Goal: Task Accomplishment & Management: Manage account settings

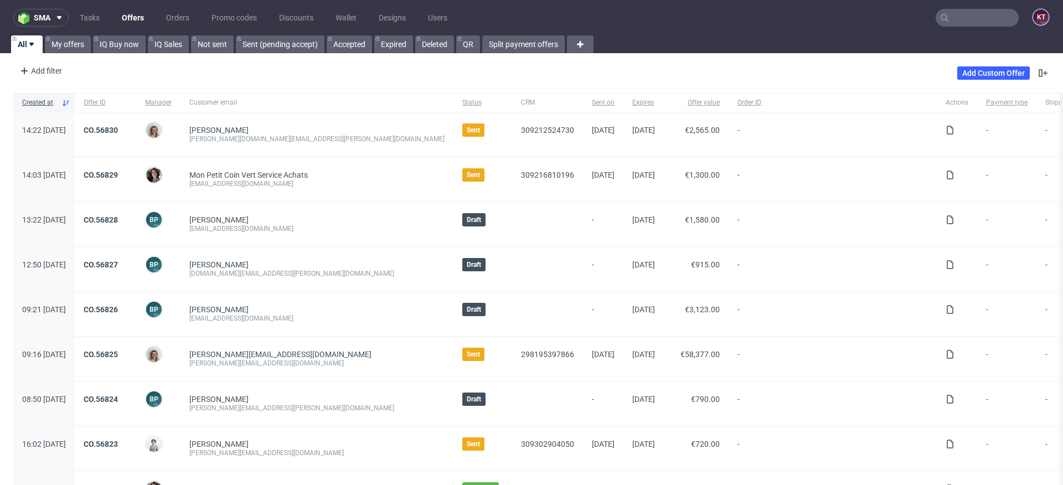
click at [1033, 16] on figcaption "KT" at bounding box center [1041, 17] width 16 height 16
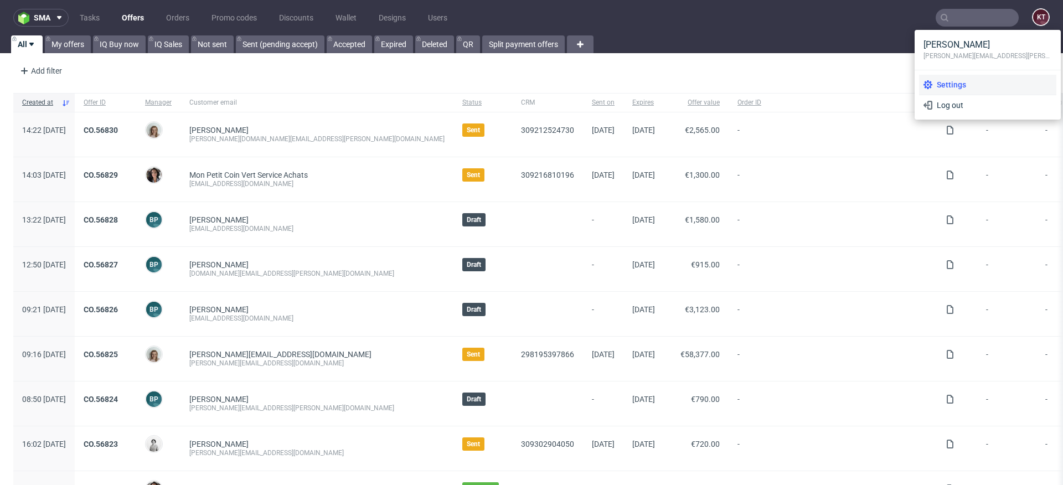
click at [943, 83] on span "Settings" at bounding box center [992, 84] width 120 height 11
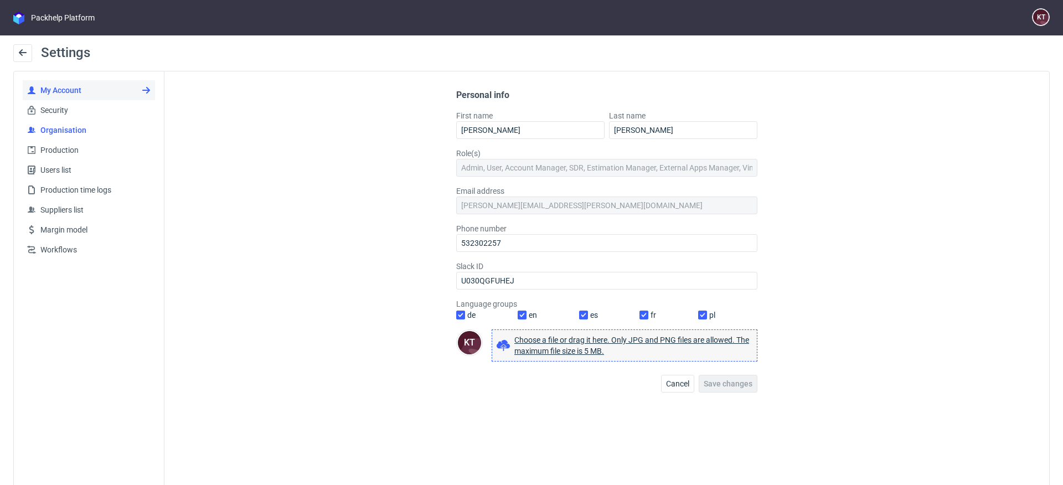
click at [79, 130] on span "Organisation" at bounding box center [93, 130] width 115 height 11
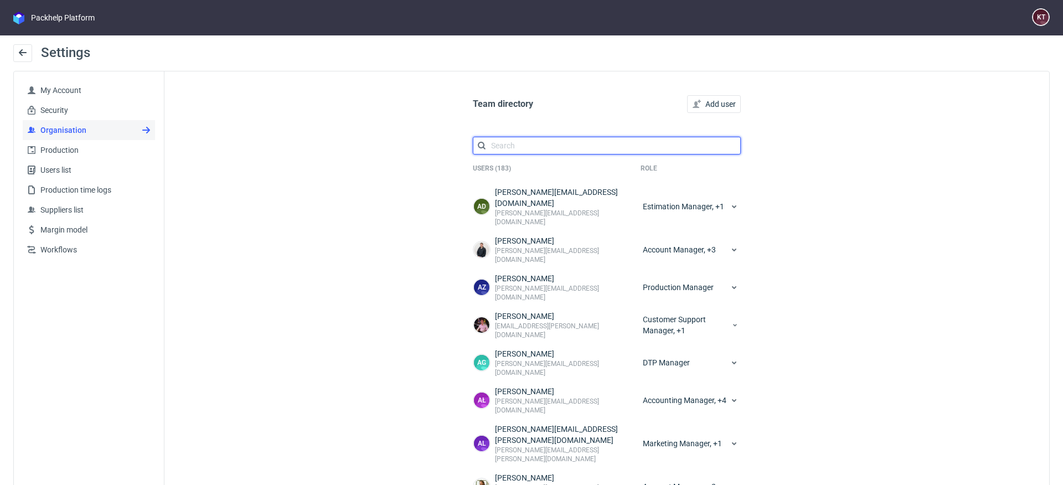
click at [528, 144] on input "text" at bounding box center [607, 146] width 268 height 18
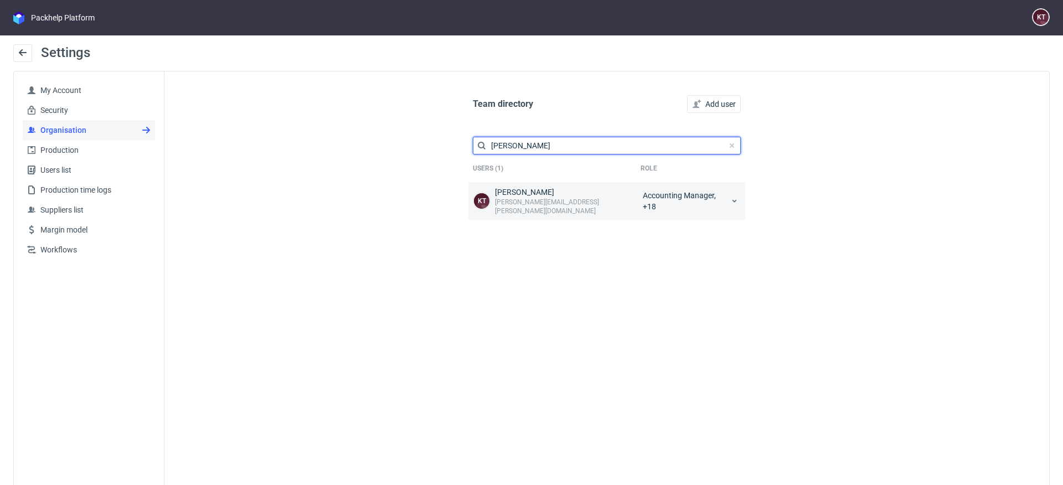
type input "[PERSON_NAME]"
click at [730, 200] on icon at bounding box center [734, 201] width 9 height 9
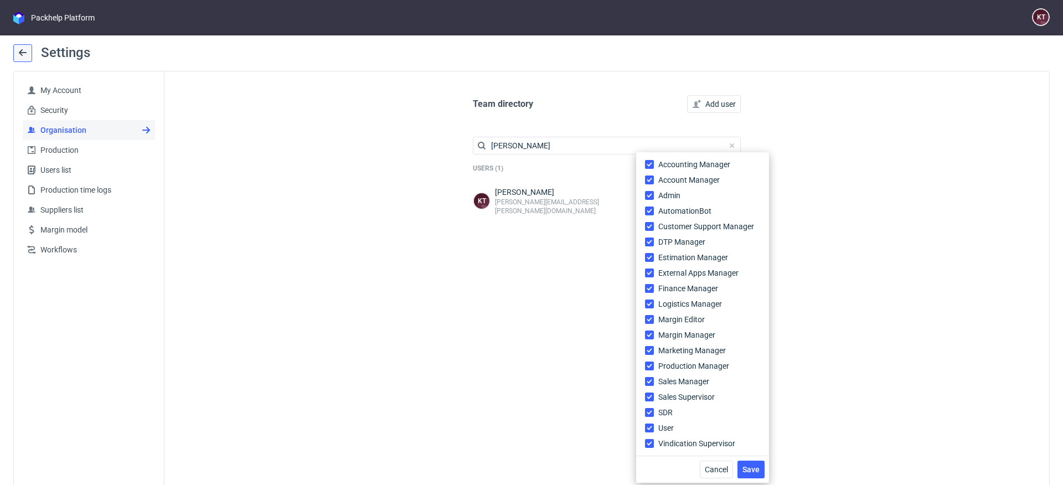
click at [19, 47] on button at bounding box center [22, 53] width 19 height 18
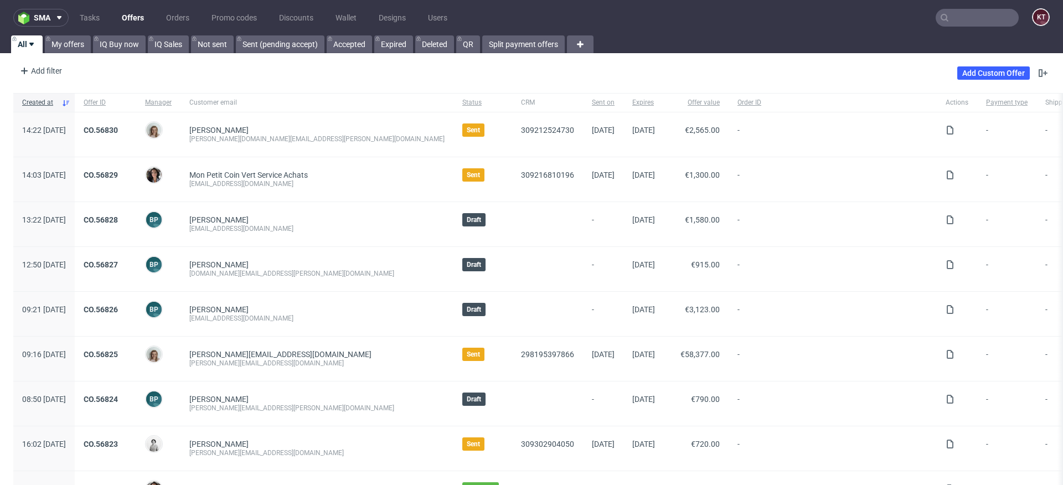
click at [960, 15] on input "text" at bounding box center [977, 18] width 83 height 18
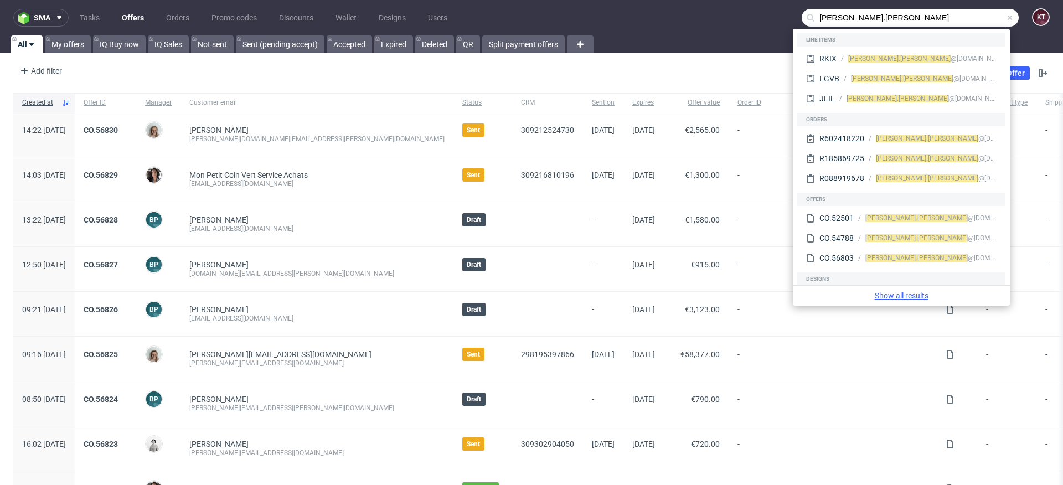
type input "[PERSON_NAME].[PERSON_NAME]"
click at [921, 294] on link "Show all results" at bounding box center [901, 295] width 208 height 11
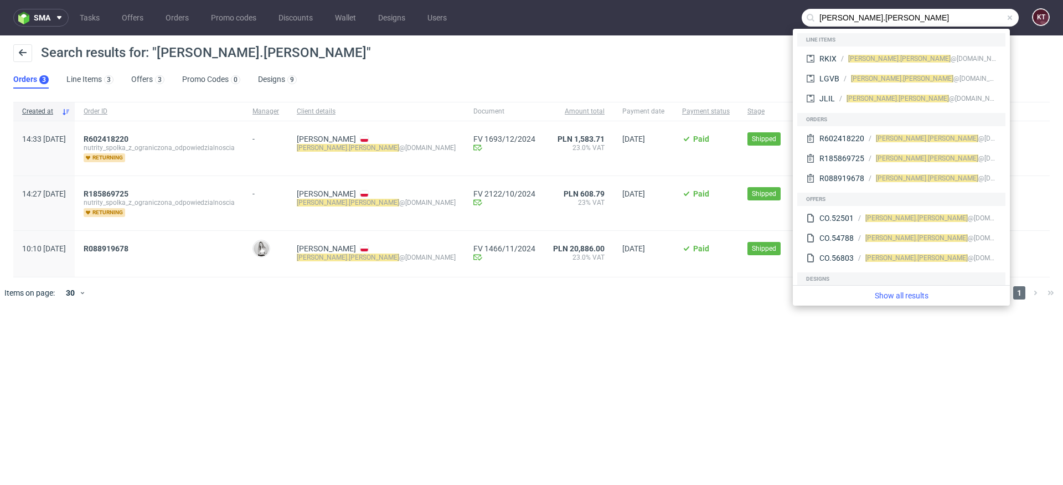
click at [414, 65] on div "Search results for: "[PERSON_NAME].[PERSON_NAME]"" at bounding box center [531, 57] width 1036 height 27
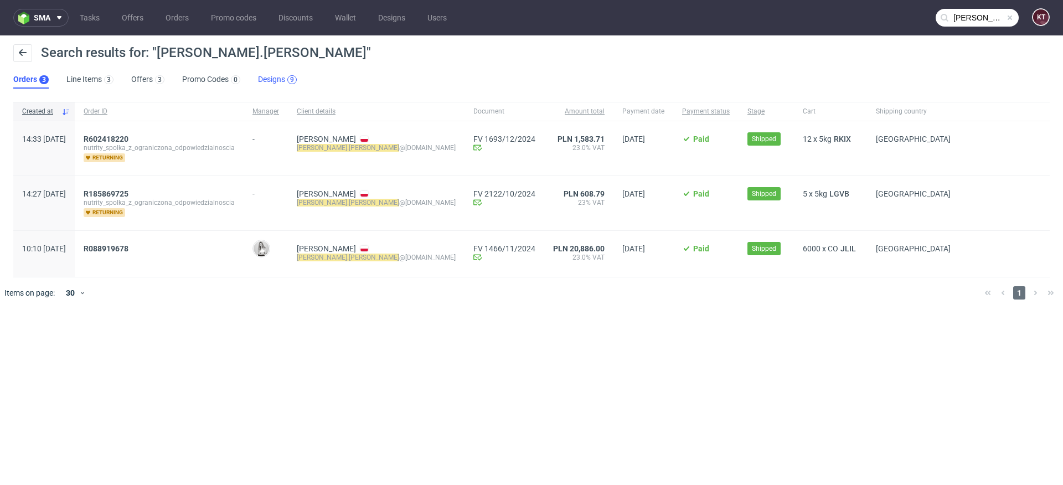
click at [290, 82] on div "9" at bounding box center [291, 79] width 9 height 9
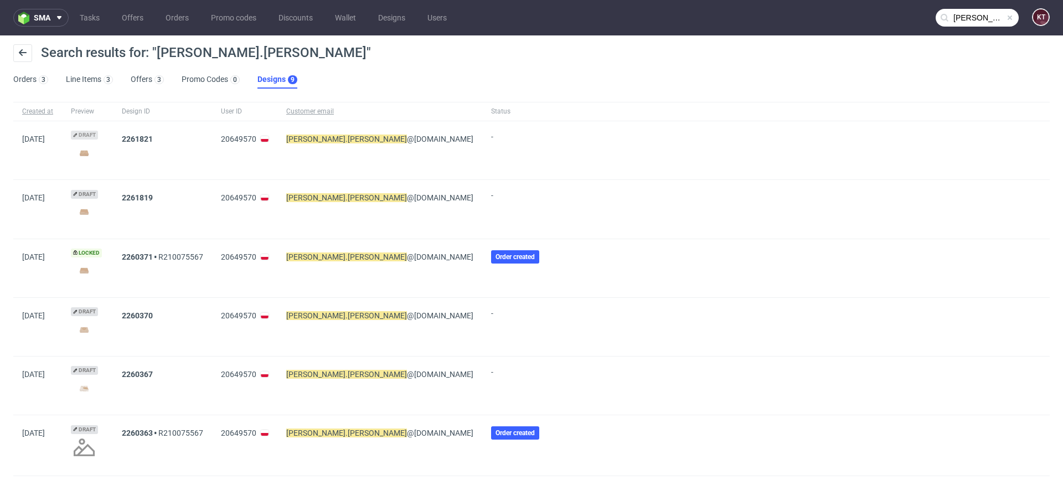
click at [98, 133] on span "Draft" at bounding box center [84, 135] width 27 height 9
click at [98, 134] on span "Draft" at bounding box center [84, 135] width 27 height 9
click at [96, 152] on img at bounding box center [84, 153] width 27 height 15
